Goal: Check status

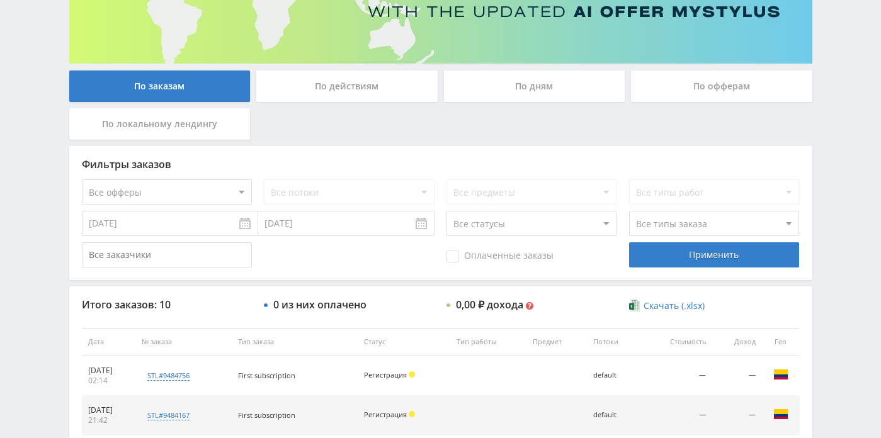
scroll to position [184, 0]
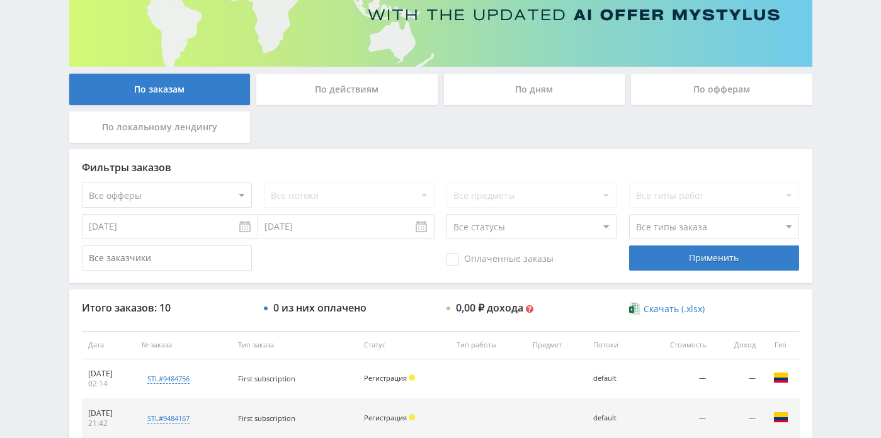
click at [479, 99] on div "По дням" at bounding box center [534, 89] width 181 height 31
click at [0, 0] on input "По дням" at bounding box center [0, 0] width 0 height 0
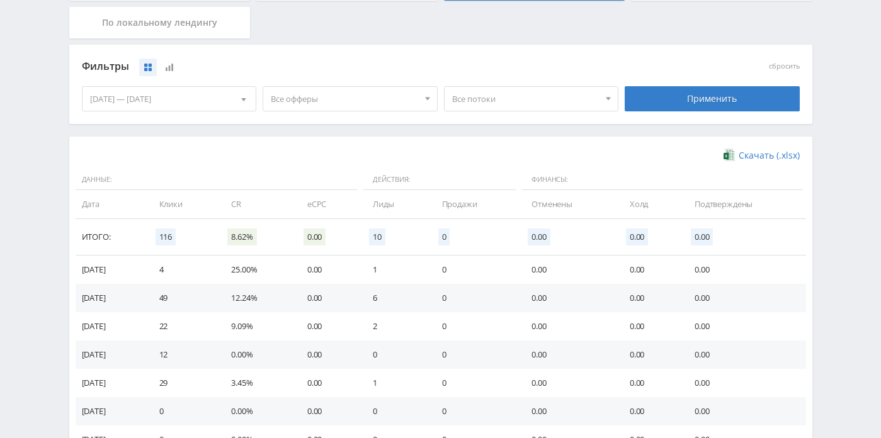
scroll to position [289, 0]
click at [214, 105] on div "[DATE] — [DATE]" at bounding box center [170, 98] width 174 height 24
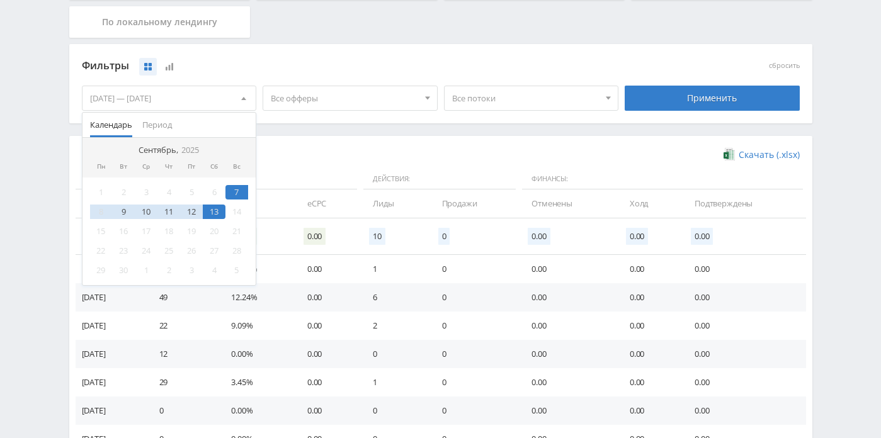
click at [193, 209] on div "12" at bounding box center [191, 212] width 23 height 14
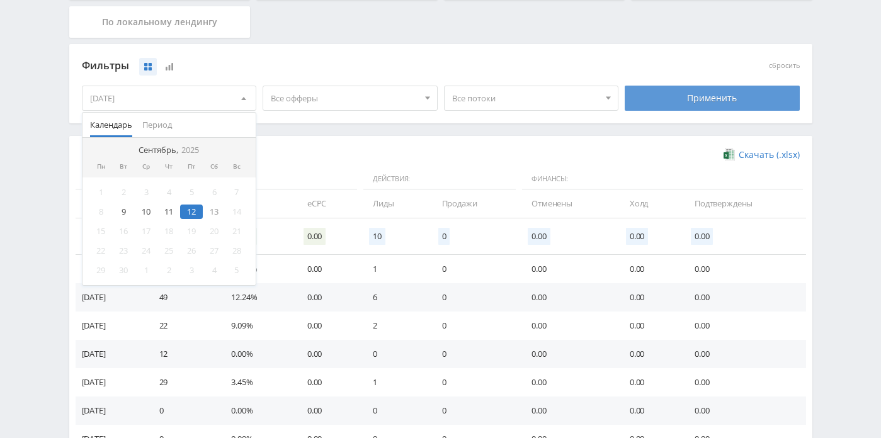
click at [682, 108] on div "Применить" at bounding box center [712, 98] width 175 height 25
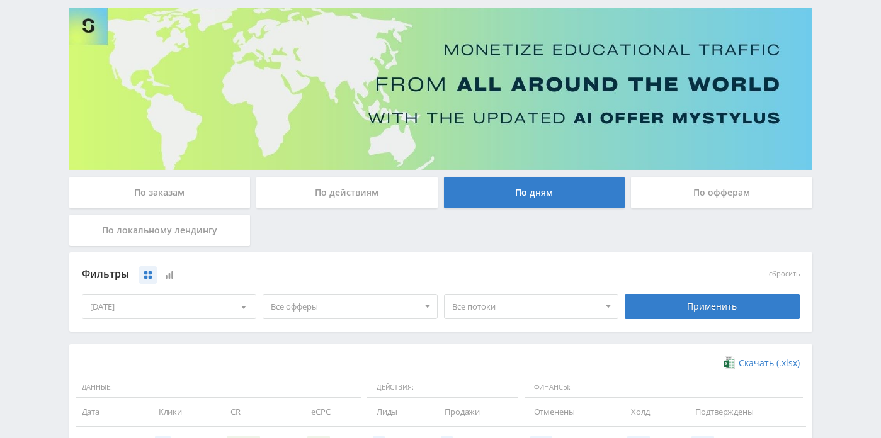
scroll to position [216, 0]
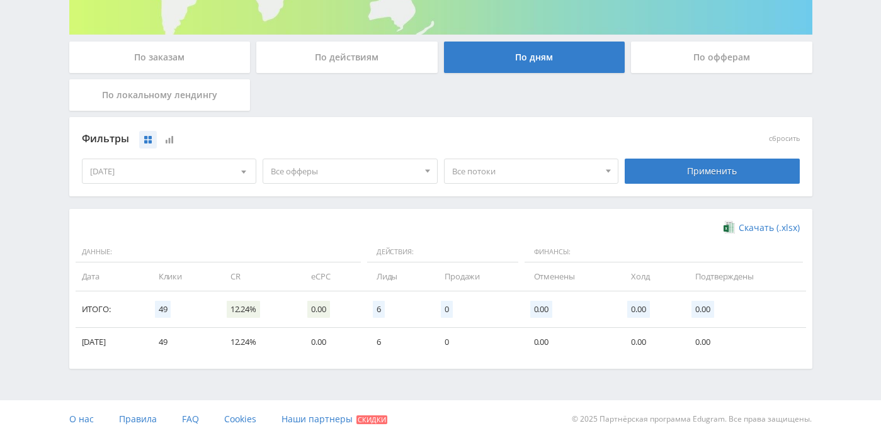
click at [221, 176] on div "[DATE]" at bounding box center [170, 171] width 174 height 24
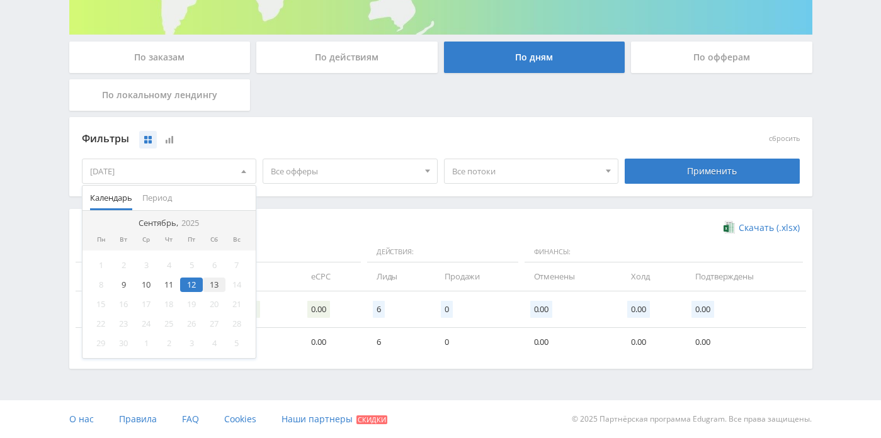
click at [213, 288] on div "13" at bounding box center [214, 285] width 23 height 14
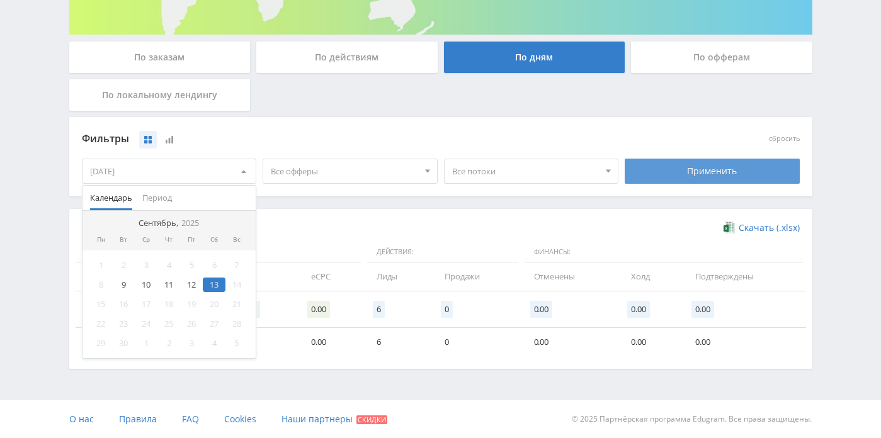
click at [636, 171] on div "Применить" at bounding box center [712, 171] width 175 height 25
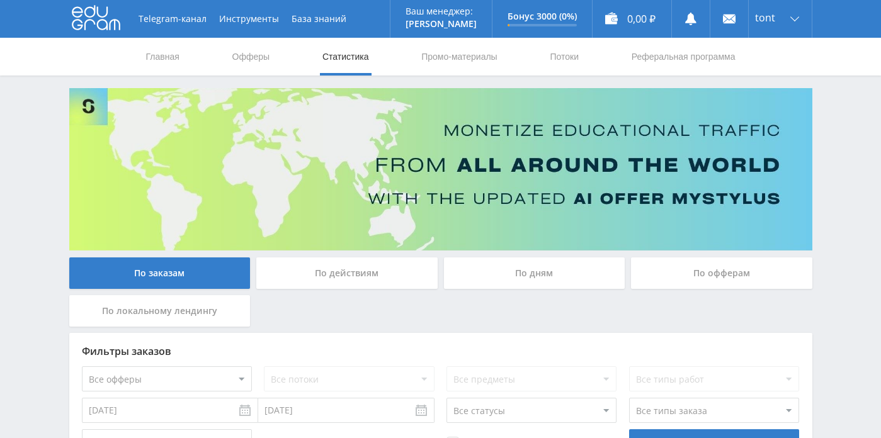
click at [559, 279] on div "По дням" at bounding box center [534, 273] width 181 height 31
click at [0, 0] on input "По дням" at bounding box center [0, 0] width 0 height 0
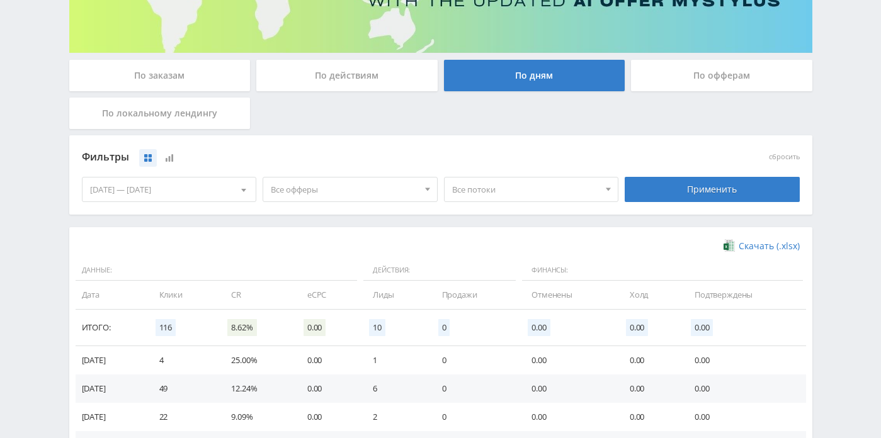
scroll to position [209, 0]
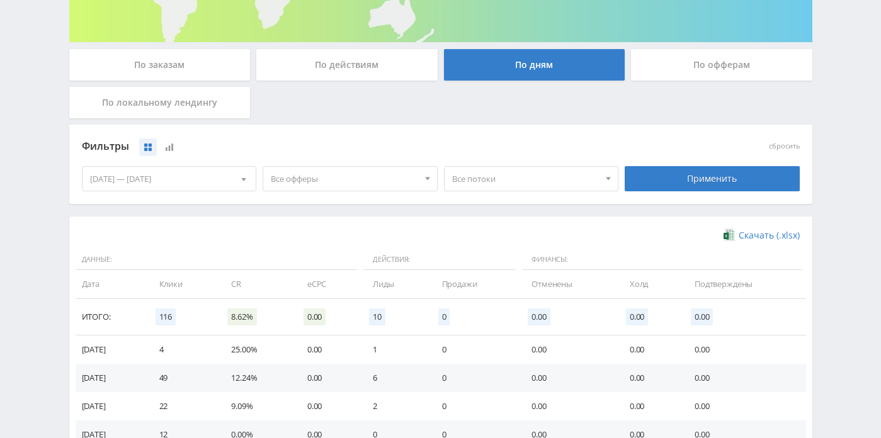
click at [198, 187] on div "[DATE] — [DATE]" at bounding box center [170, 179] width 174 height 24
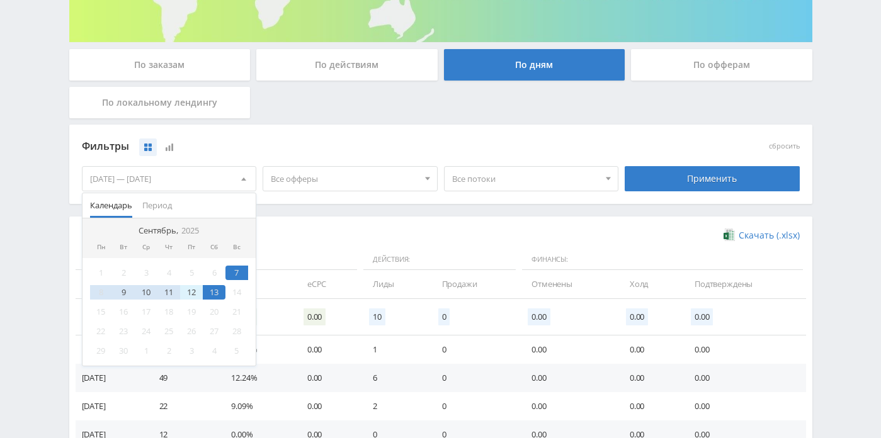
click at [185, 289] on div "12" at bounding box center [191, 292] width 23 height 14
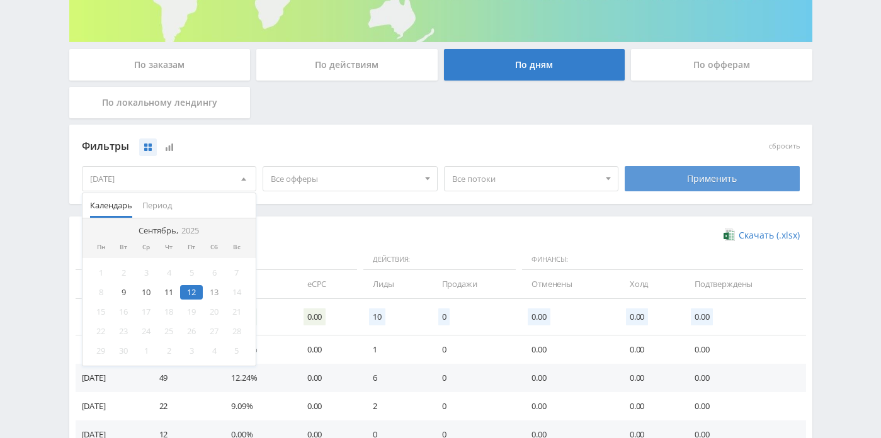
click at [683, 189] on div "Применить" at bounding box center [712, 178] width 175 height 25
